Goal: Check status: Check status

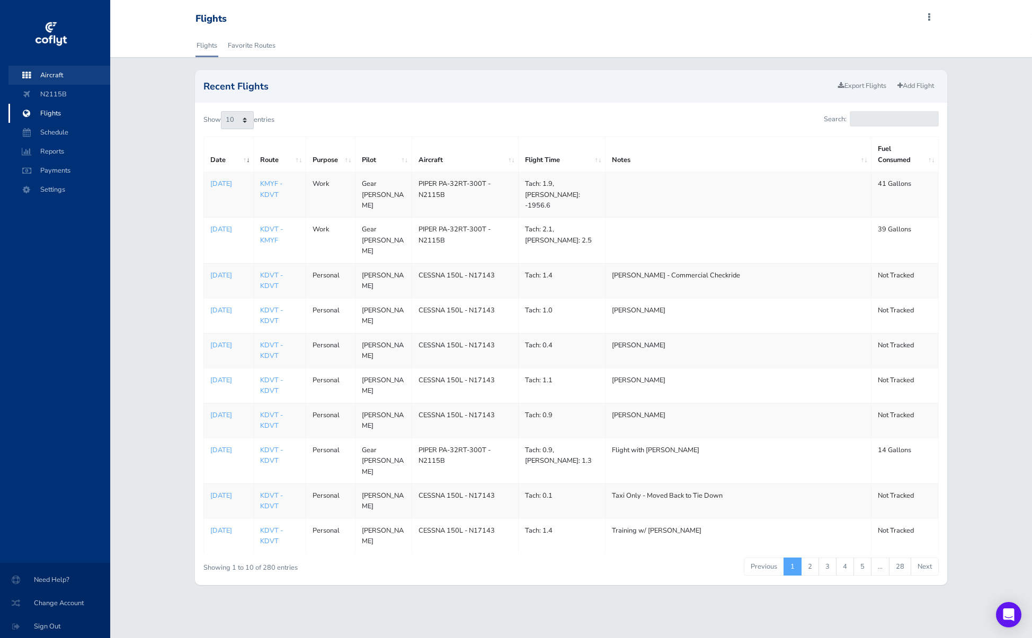
click at [43, 73] on span "Aircraft" at bounding box center [59, 75] width 80 height 19
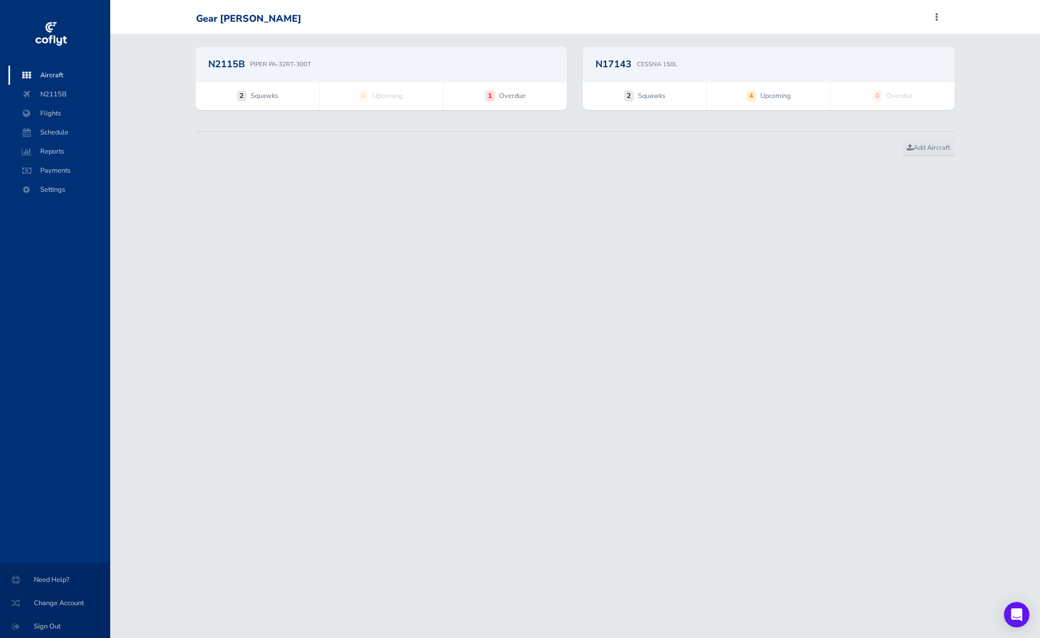
click at [469, 65] on div "N2115B PIPER PA-32RT-300T" at bounding box center [381, 64] width 346 height 10
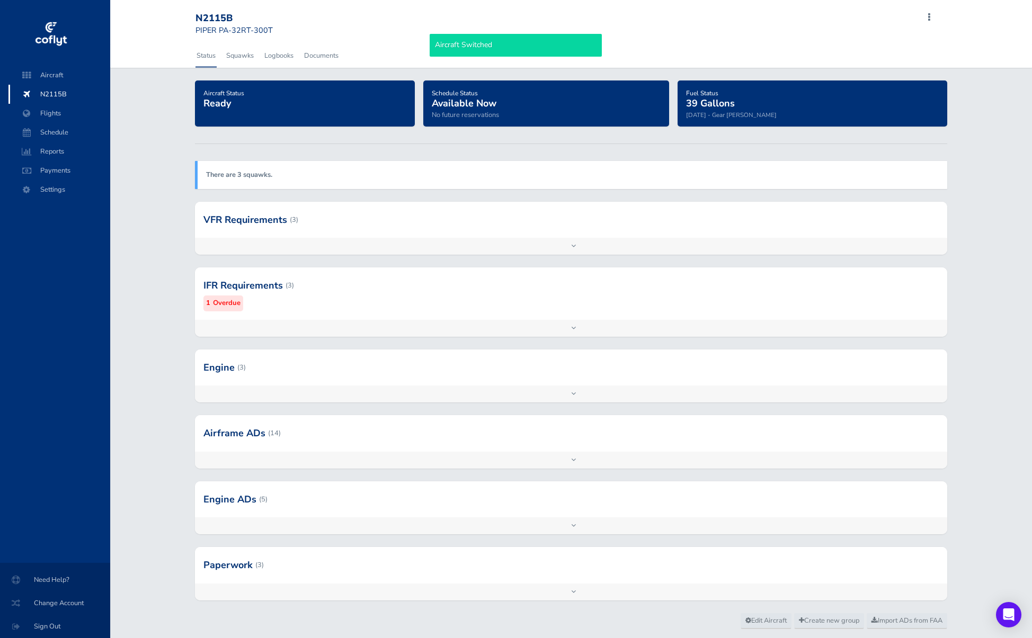
click at [315, 298] on div at bounding box center [571, 285] width 752 height 52
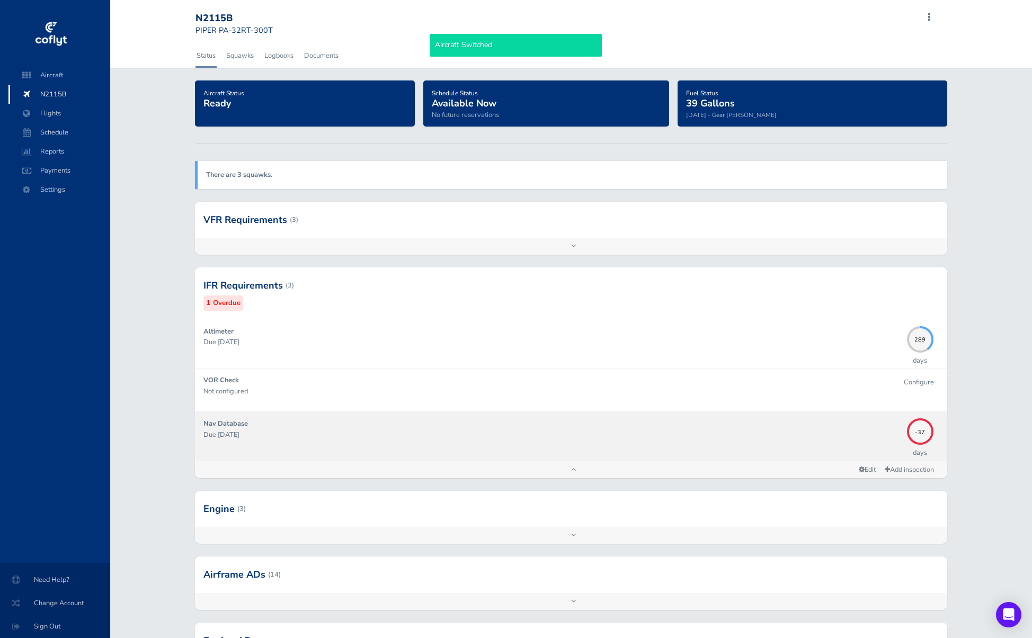
click at [374, 435] on p "Due [DATE]" at bounding box center [552, 434] width 698 height 11
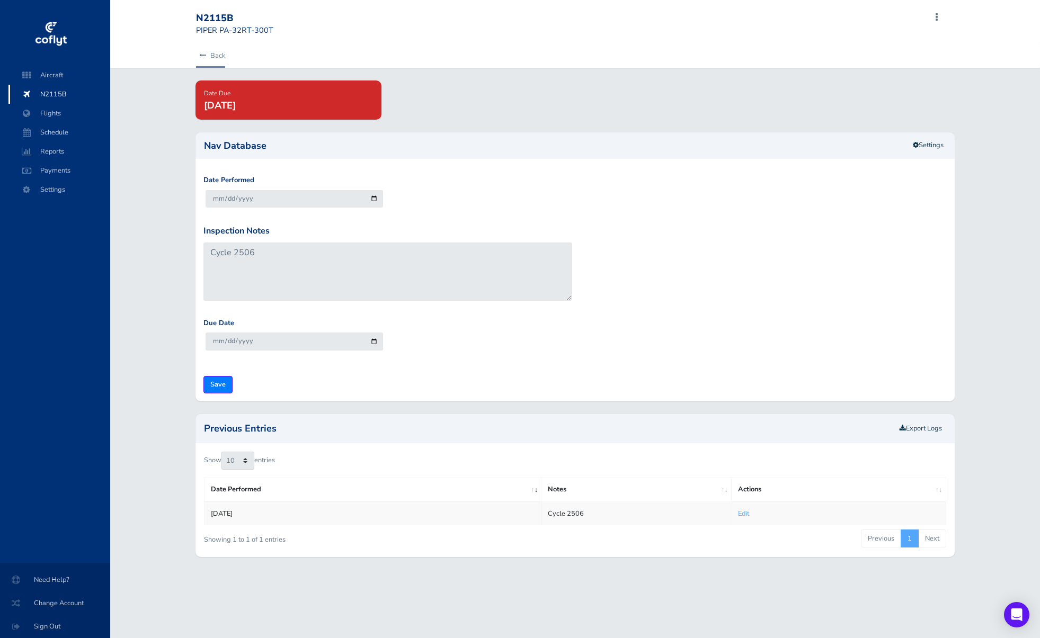
click at [220, 58] on link "Back" at bounding box center [210, 55] width 29 height 23
